Goal: Task Accomplishment & Management: Use online tool/utility

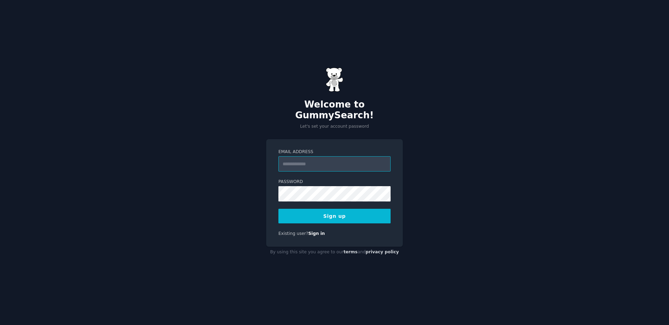
click at [305, 156] on input "Email Address" at bounding box center [334, 163] width 112 height 15
type input "**********"
click at [350, 209] on button "Sign up" at bounding box center [334, 216] width 112 height 15
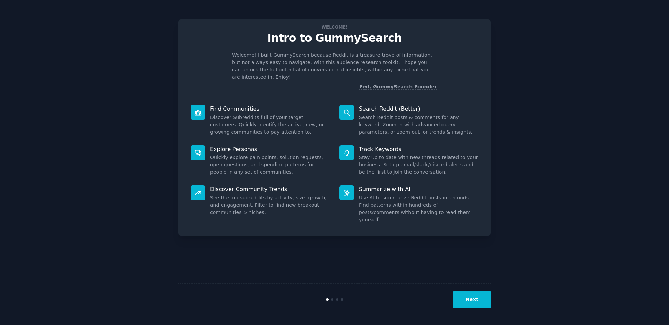
click at [478, 299] on button "Next" at bounding box center [471, 299] width 37 height 17
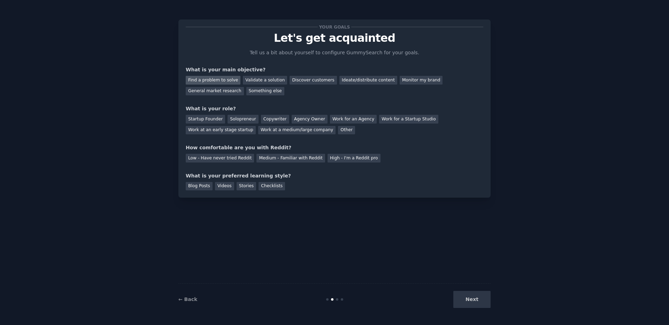
click at [202, 78] on div "Find a problem to solve" at bounding box center [213, 80] width 55 height 9
click at [265, 78] on div "Validate a solution" at bounding box center [265, 80] width 44 height 9
click at [217, 78] on div "Find a problem to solve" at bounding box center [213, 80] width 55 height 9
click at [213, 119] on div "Startup Founder" at bounding box center [205, 119] width 39 height 9
click at [279, 161] on div "Medium - Familiar with Reddit" at bounding box center [290, 158] width 68 height 9
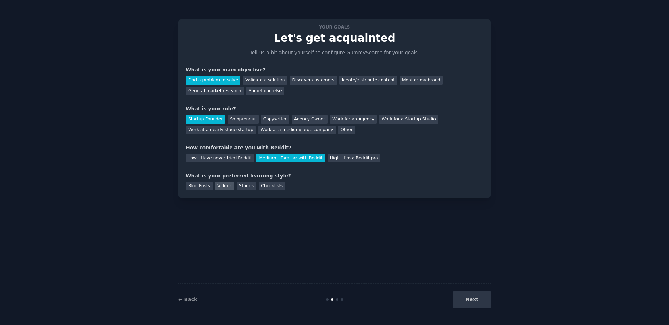
click at [221, 188] on div "Videos" at bounding box center [224, 186] width 19 height 9
click at [473, 304] on button "Next" at bounding box center [471, 299] width 37 height 17
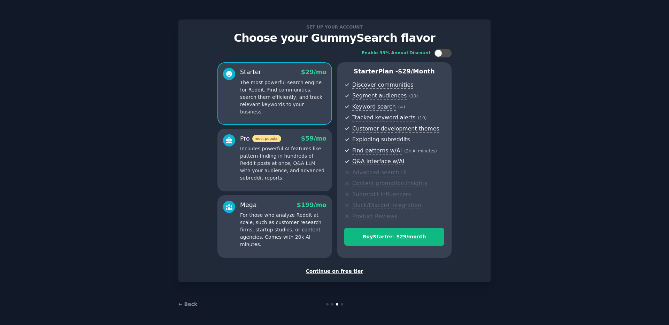
click at [342, 272] on div "Continue on free tier" at bounding box center [334, 271] width 297 height 7
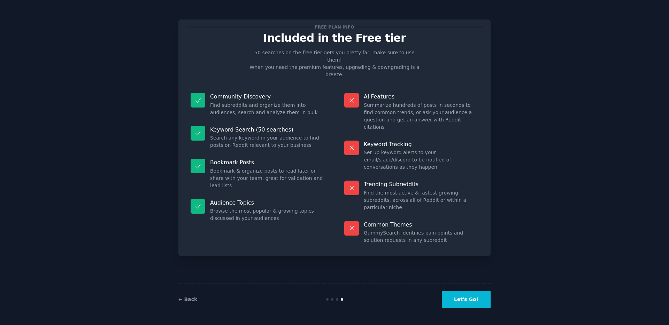
click at [462, 301] on button "Let's Go!" at bounding box center [466, 299] width 49 height 17
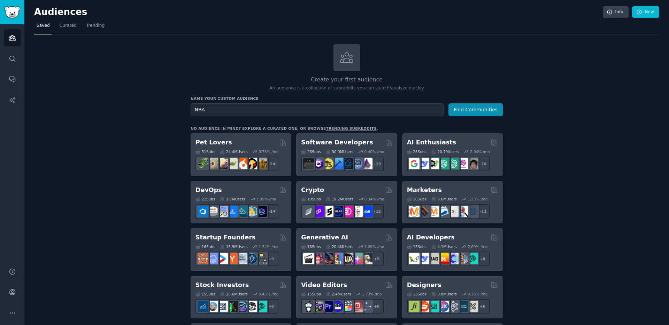
type input "NBA"
click at [448, 103] on button "Find Communities" at bounding box center [475, 109] width 54 height 13
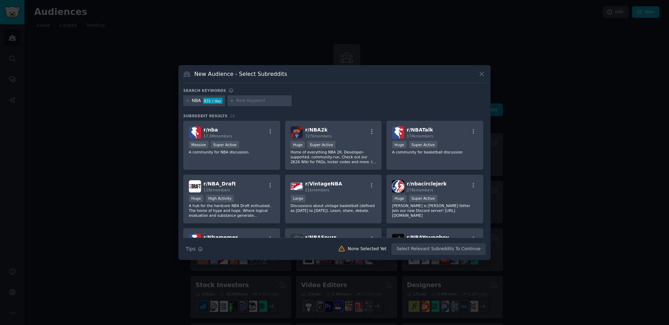
click at [344, 100] on div "NBA 831 / day" at bounding box center [334, 102] width 302 height 14
click at [344, 102] on div "NBA 831 / day" at bounding box center [334, 102] width 302 height 14
click at [344, 103] on div "NBA 831 / day" at bounding box center [334, 102] width 302 height 14
click at [214, 100] on div "831 / day" at bounding box center [213, 101] width 20 height 6
click at [253, 138] on div "r/ nba 17.0M members" at bounding box center [232, 132] width 86 height 12
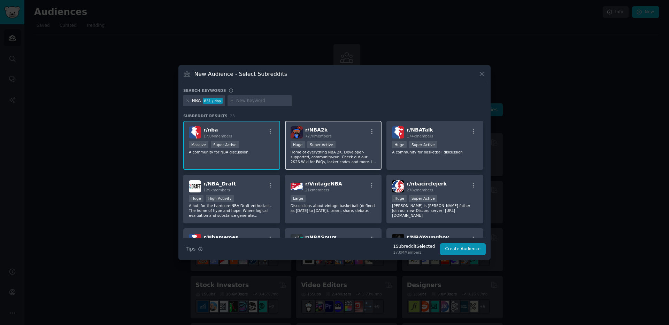
click at [352, 153] on p "Home of everything NBA 2K. Developer-supported, community-run. Check out our 2K…" at bounding box center [334, 157] width 86 height 15
click at [370, 139] on div "r/ NBA2k 727k members 100,000 - 1,000,000 members Huge Super Active Home of eve…" at bounding box center [333, 145] width 97 height 49
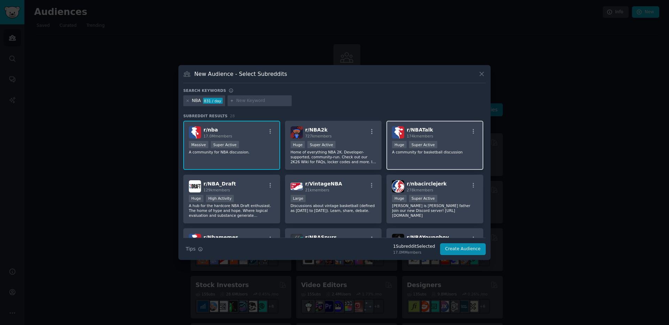
drag, startPoint x: 442, startPoint y: 155, endPoint x: 438, endPoint y: 161, distance: 7.6
click at [442, 155] on div "r/ NBATalk 174k members Huge Super Active A community for basketball discussion" at bounding box center [434, 145] width 97 height 49
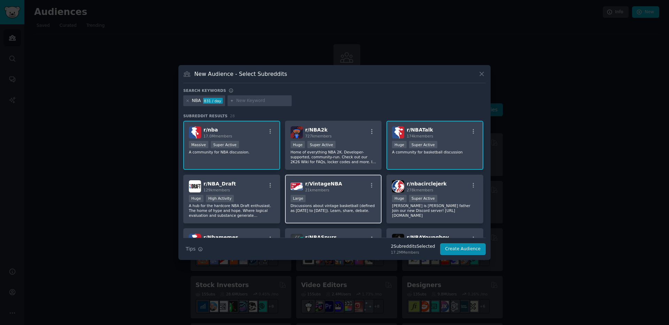
click at [357, 190] on div "r/ VintageNBA 21k members" at bounding box center [334, 186] width 86 height 12
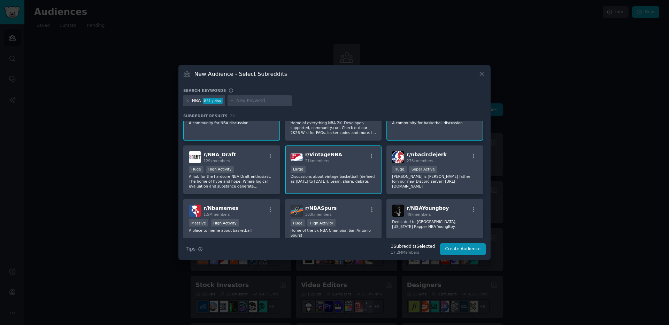
scroll to position [34, 0]
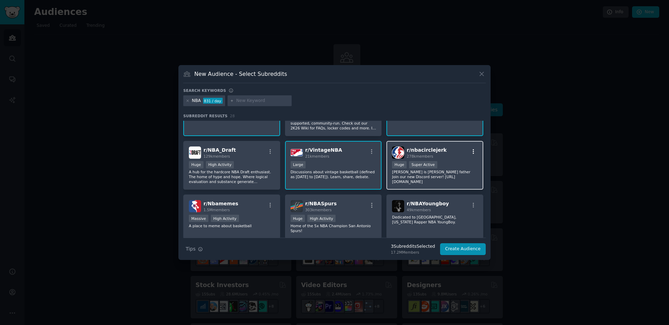
click at [473, 154] on icon "button" at bounding box center [473, 151] width 1 height 5
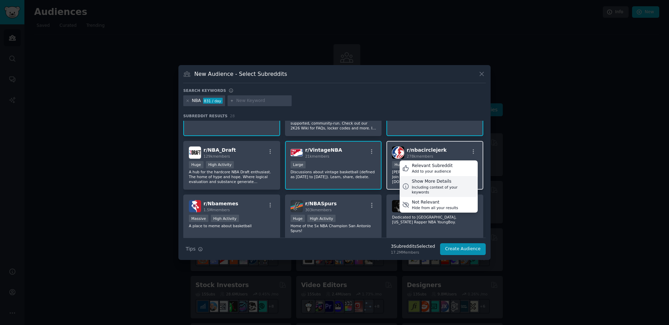
click at [447, 185] on div "Including context of your keywords" at bounding box center [443, 190] width 63 height 10
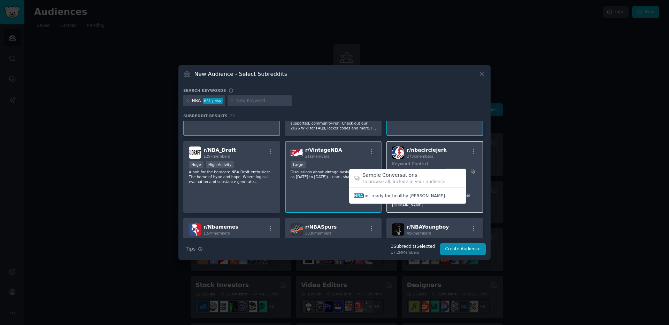
click at [472, 173] on icon at bounding box center [473, 172] width 4 height 4
click at [472, 176] on div "r/ nbacirclejerk 278k members Keyword Context NBA Subreddit Description >= 95th…" at bounding box center [434, 177] width 97 height 72
click at [410, 176] on h2 "Sample Conversations" at bounding box center [412, 175] width 99 height 7
click at [399, 182] on div "To browse all, include in your audience" at bounding box center [412, 182] width 99 height 6
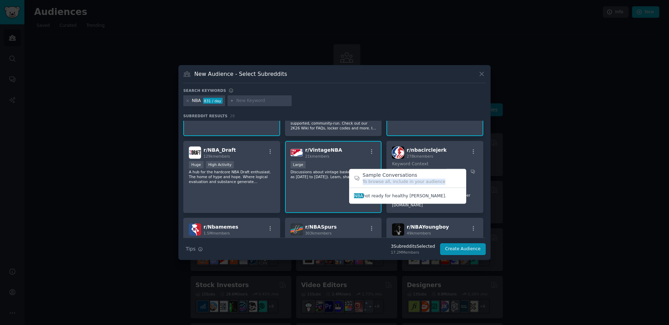
click at [399, 182] on div "To browse all, include in your audience" at bounding box center [412, 182] width 99 height 6
click at [400, 184] on div "To browse all, include in your audience" at bounding box center [412, 182] width 99 height 6
click at [358, 196] on span at bounding box center [407, 196] width 107 height 11
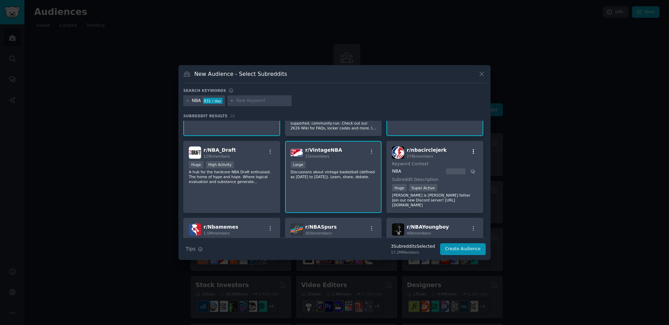
click at [473, 151] on icon "button" at bounding box center [473, 152] width 6 height 6
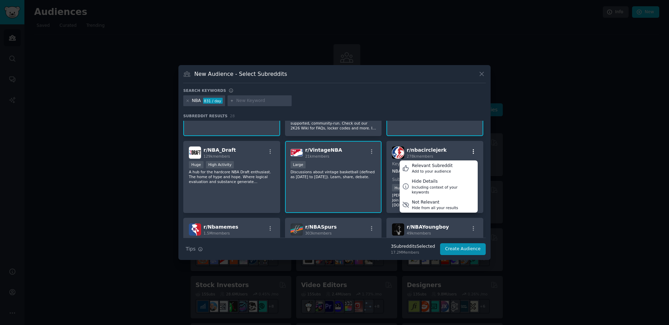
click at [473, 153] on icon "button" at bounding box center [473, 152] width 6 height 6
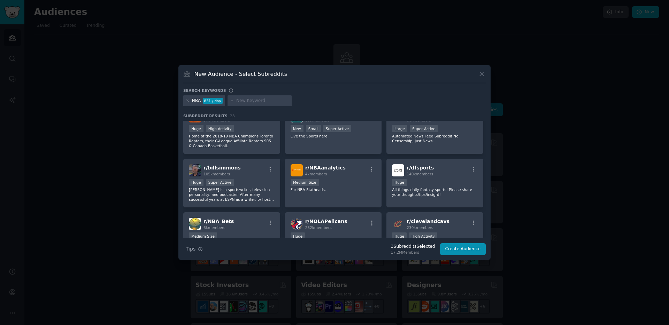
scroll to position [200, 0]
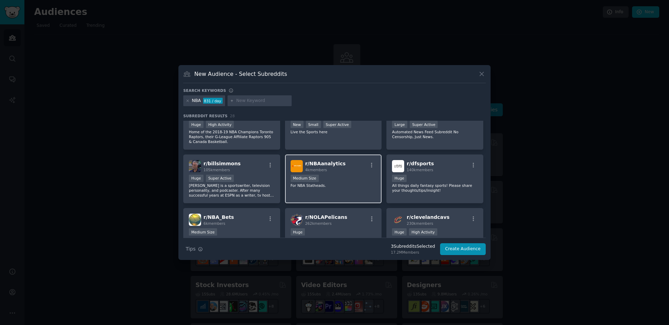
click at [350, 186] on div "r/ NBAanalytics 4k members Medium Size For NBA Statheads." at bounding box center [333, 179] width 97 height 49
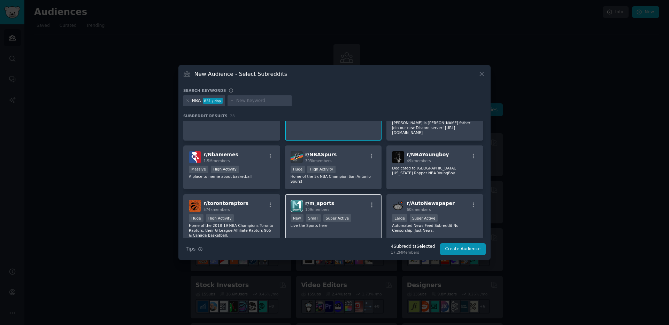
scroll to position [0, 0]
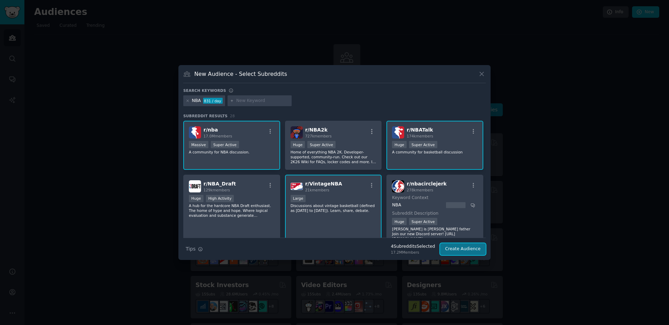
click at [469, 248] on button "Create Audience" at bounding box center [463, 249] width 46 height 12
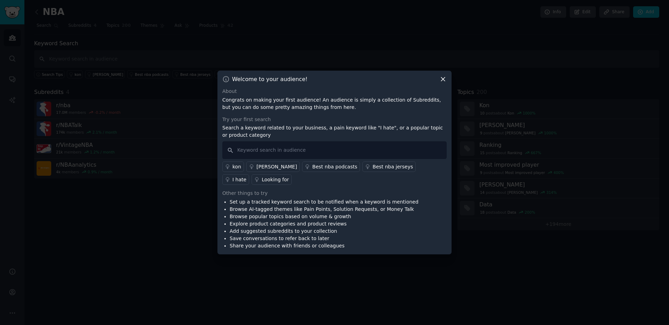
click at [272, 101] on p "Congrats on making your first audience! An audience is simply a collection of S…" at bounding box center [334, 103] width 224 height 15
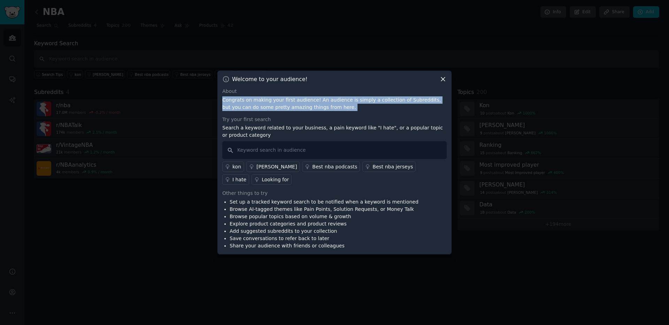
click at [272, 101] on p "Congrats on making your first audience! An audience is simply a collection of S…" at bounding box center [334, 103] width 224 height 15
click at [300, 100] on p "Congrats on making your first audience! An audience is simply a collection of S…" at bounding box center [334, 103] width 224 height 15
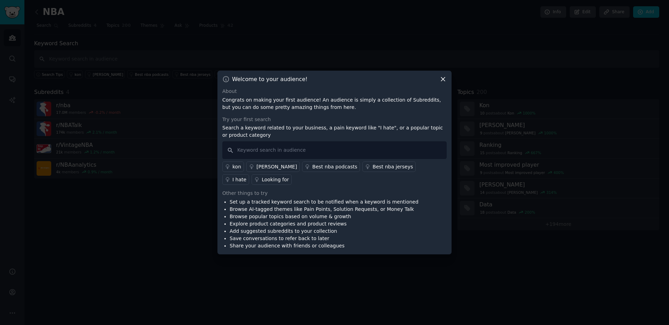
click at [277, 125] on p "Search a keyword related to your business, a pain keyword like "I hate", or a p…" at bounding box center [334, 131] width 224 height 15
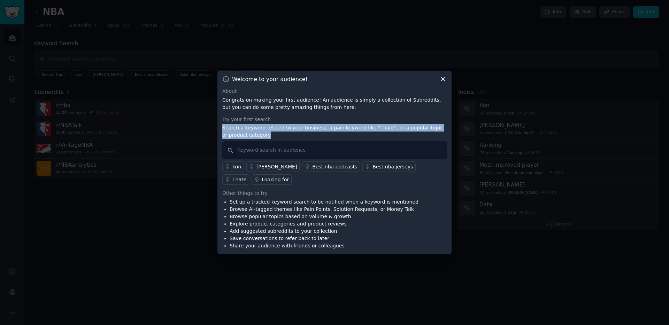
click at [277, 125] on p "Search a keyword related to your business, a pain keyword like "I hate", or a p…" at bounding box center [334, 131] width 224 height 15
click at [287, 126] on p "Search a keyword related to your business, a pain keyword like "I hate", or a p…" at bounding box center [334, 131] width 224 height 15
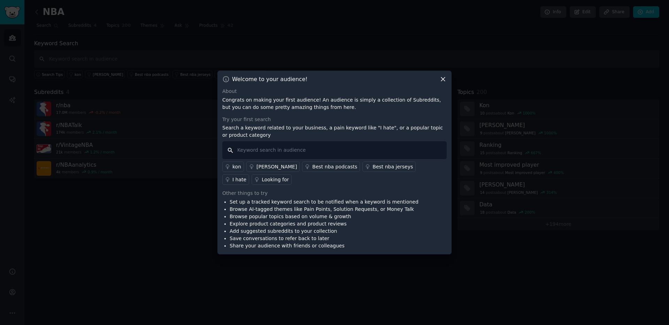
click at [291, 149] on input "text" at bounding box center [334, 150] width 224 height 18
type input "I hate"
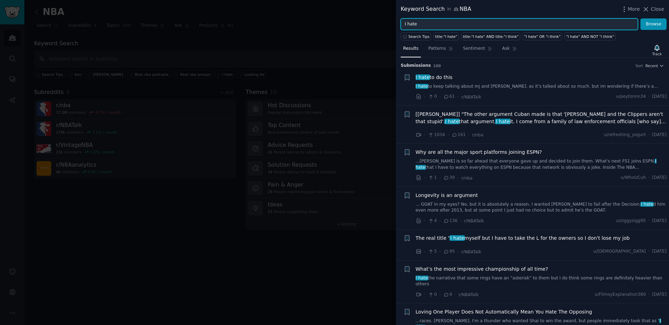
click at [449, 25] on input "I hate" at bounding box center [519, 24] width 237 height 12
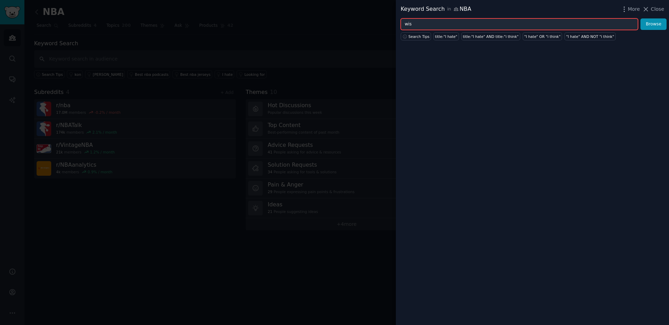
type input "wish"
click at [640, 18] on button "Browse" at bounding box center [653, 24] width 26 height 12
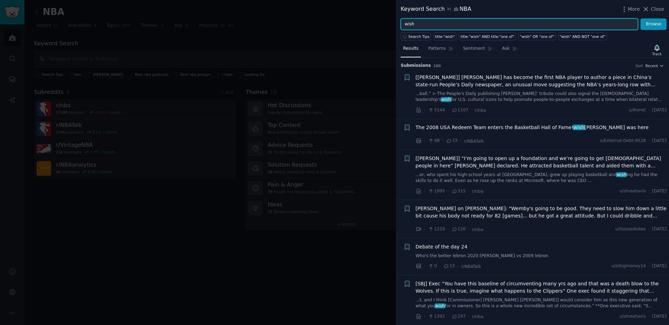
click at [463, 26] on input "wish" at bounding box center [519, 24] width 237 height 12
